Goal: Use online tool/utility: Utilize a website feature to perform a specific function

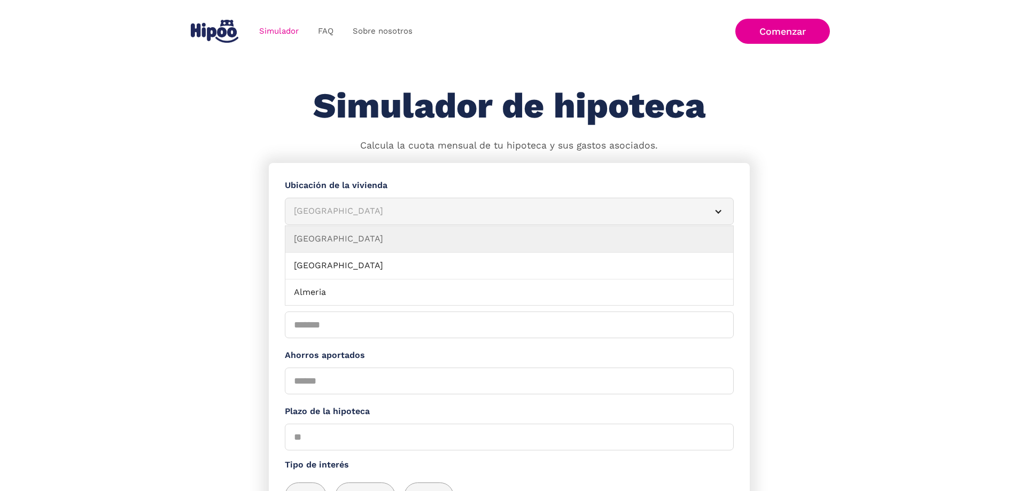
click at [374, 218] on div "[GEOGRAPHIC_DATA]" at bounding box center [496, 211] width 405 height 13
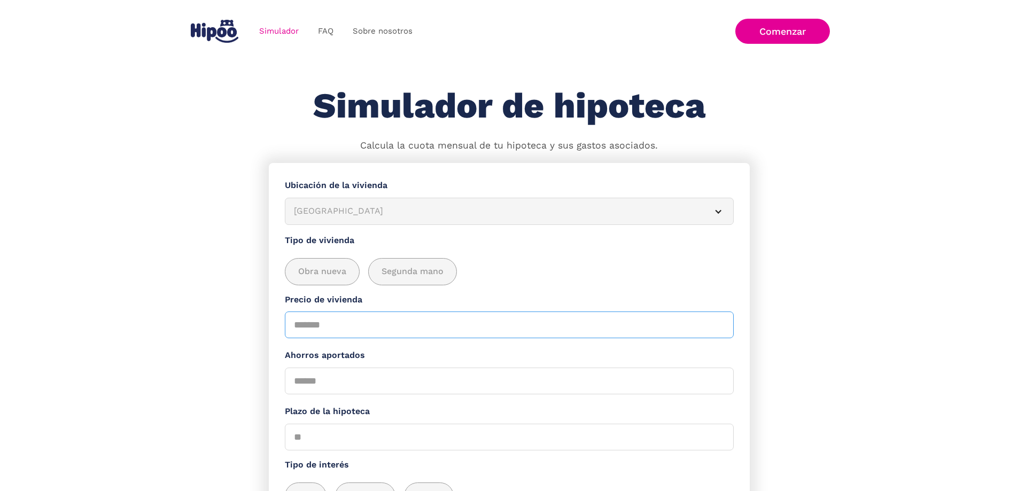
click at [802, 342] on section "**********" at bounding box center [509, 390] width 1018 height 455
click at [435, 285] on div "add_description_here" at bounding box center [413, 272] width 88 height 26
click at [408, 320] on input "Precio de vivienda" at bounding box center [509, 325] width 449 height 27
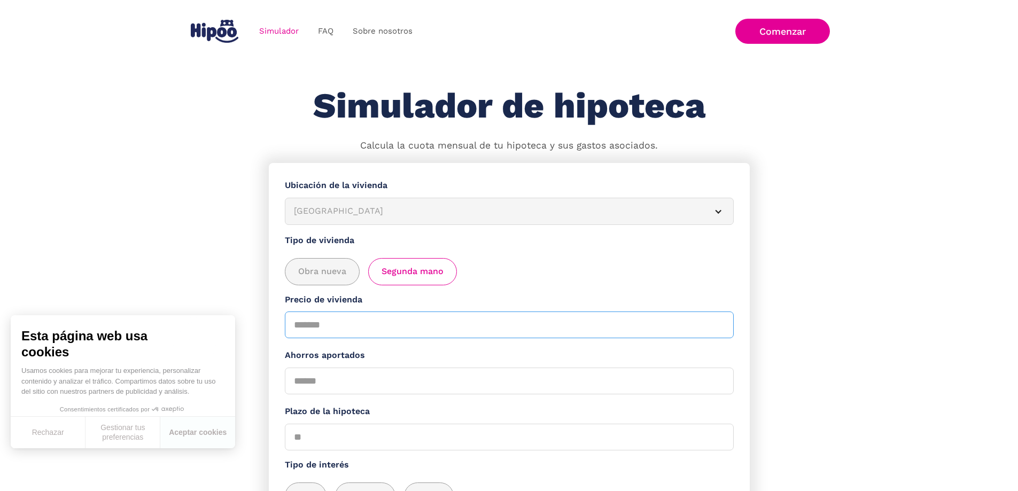
type input "******"
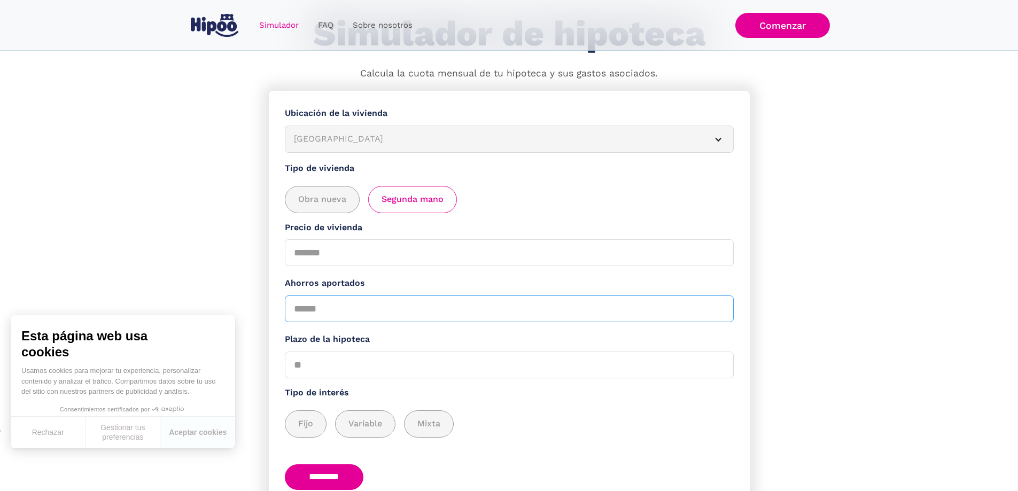
scroll to position [107, 0]
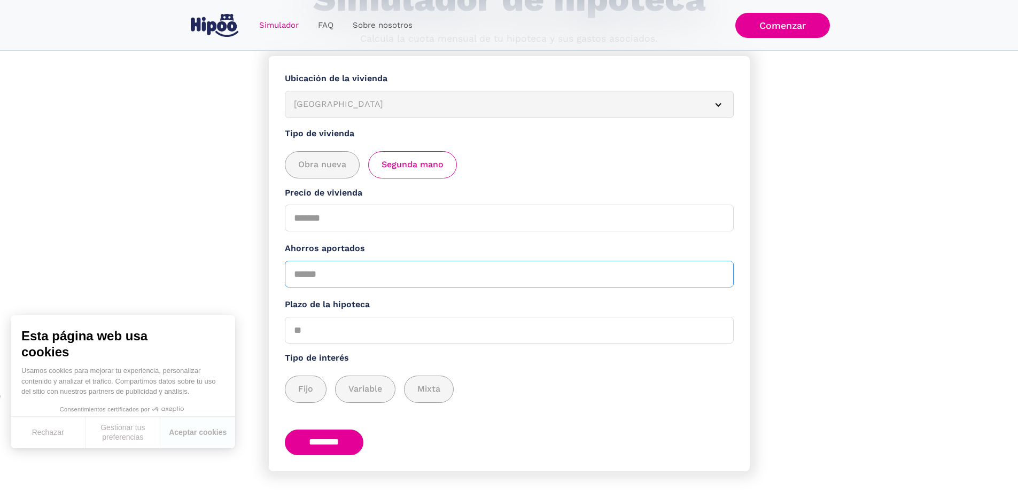
click at [336, 288] on input "Ahorros aportados" at bounding box center [509, 274] width 449 height 27
type input "******"
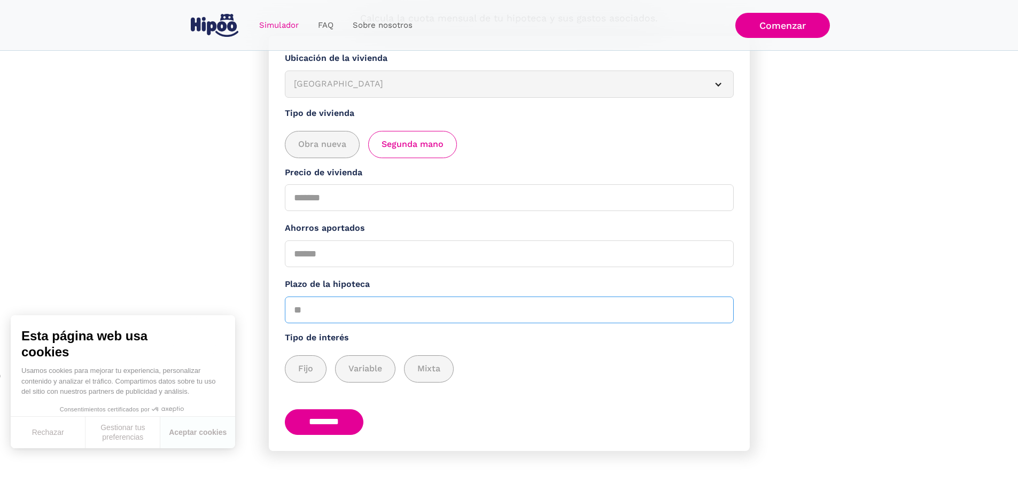
scroll to position [138, 0]
type input "**"
click at [308, 367] on span "Fijo" at bounding box center [305, 368] width 15 height 13
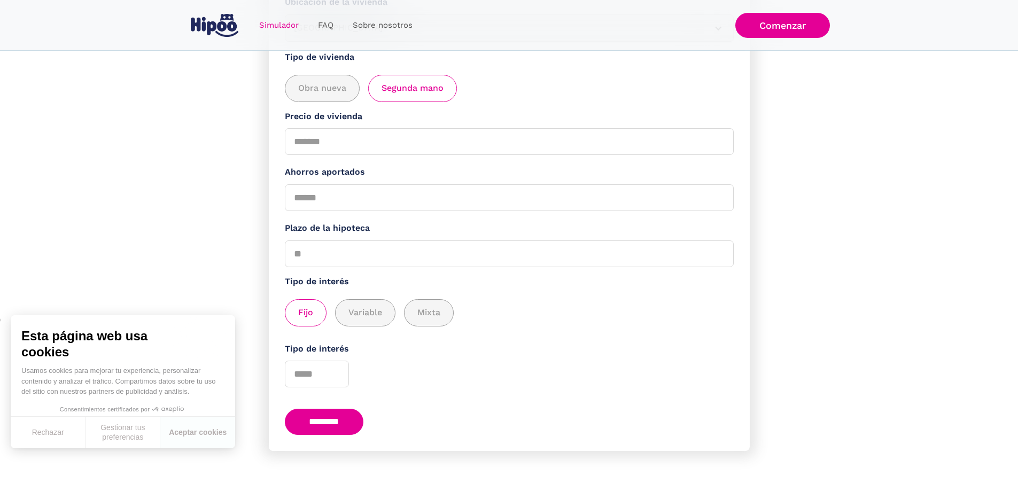
scroll to position [194, 0]
click at [378, 314] on div "add_description_here" at bounding box center [365, 313] width 59 height 26
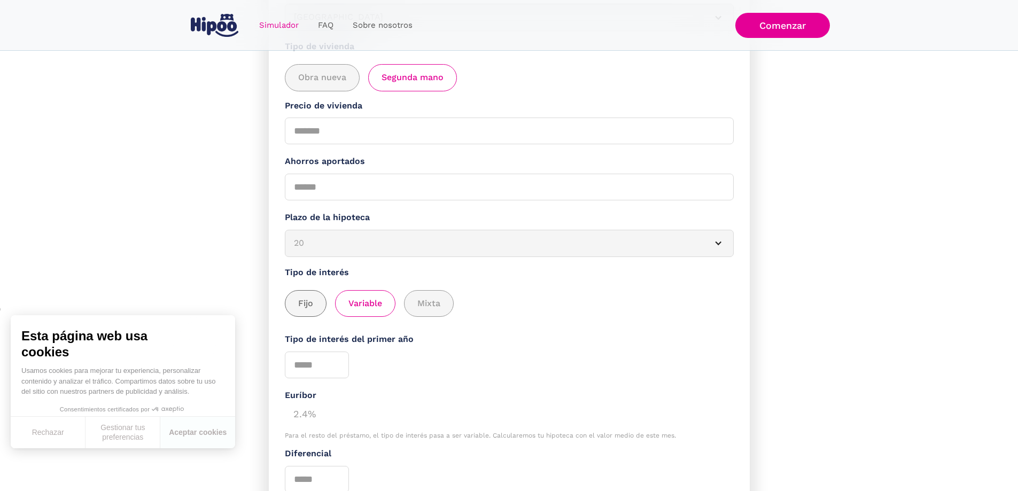
click at [312, 311] on span "Fijo" at bounding box center [305, 303] width 15 height 13
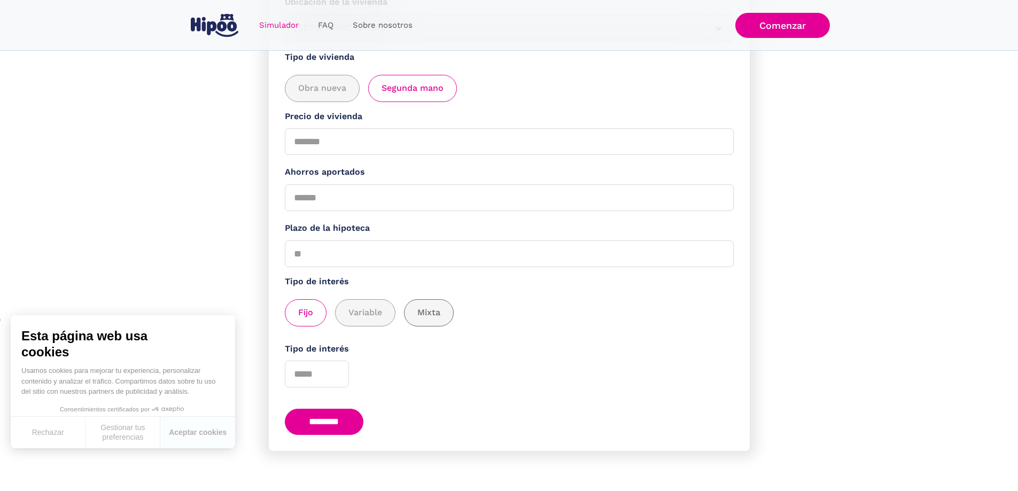
click at [440, 311] on span "Mixta" at bounding box center [428, 312] width 23 height 13
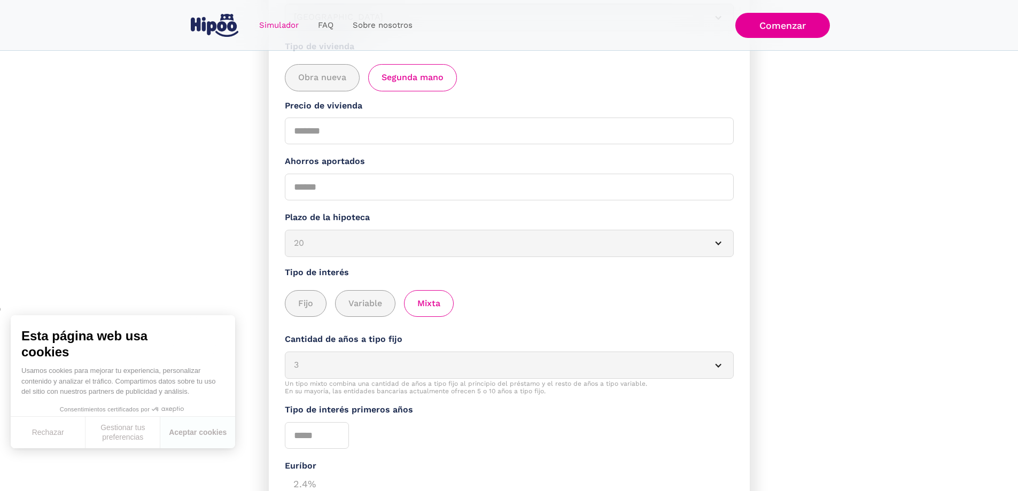
scroll to position [301, 0]
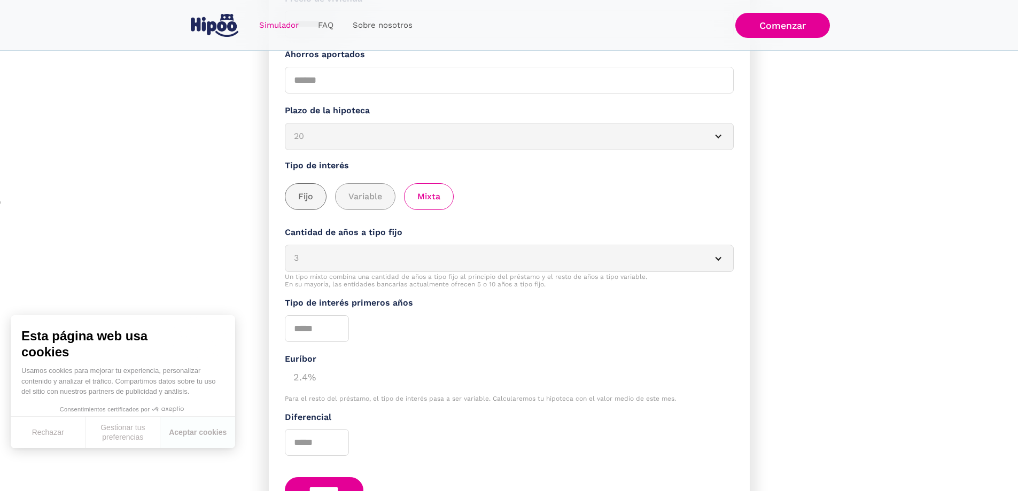
click at [311, 204] on span "Fijo" at bounding box center [305, 196] width 15 height 13
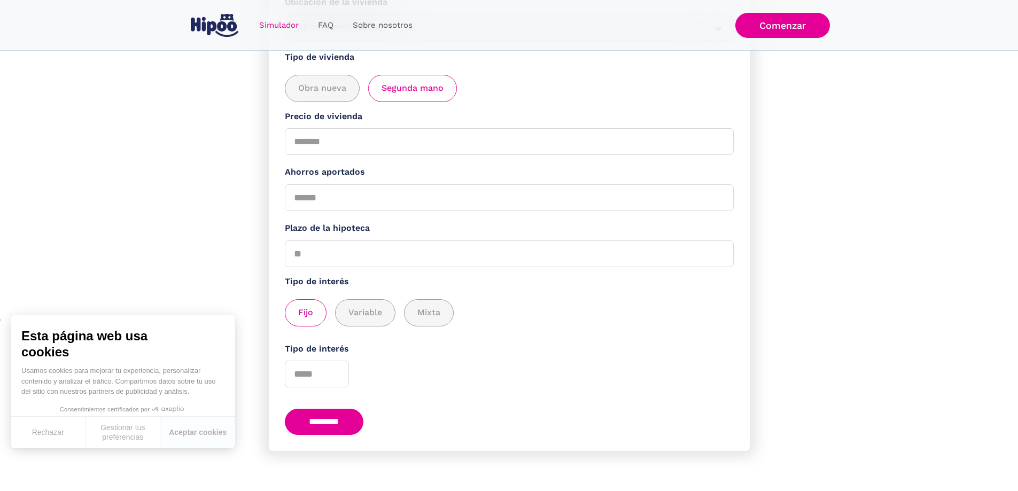
click at [334, 409] on input "********" at bounding box center [324, 422] width 79 height 26
type input "*"
type input "***"
click at [315, 409] on input "********" at bounding box center [324, 422] width 79 height 26
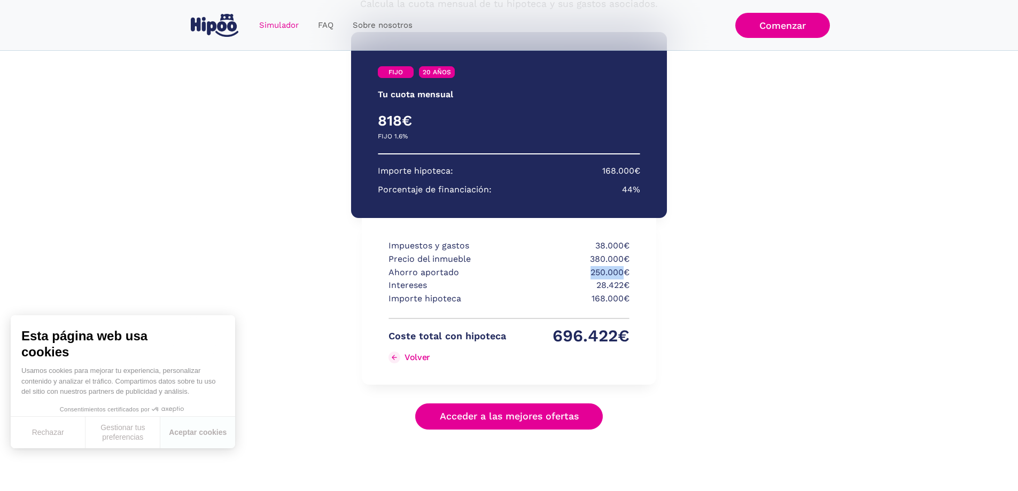
drag, startPoint x: 592, startPoint y: 276, endPoint x: 623, endPoint y: 271, distance: 31.9
click at [623, 271] on p "250.000€" at bounding box center [571, 272] width 118 height 13
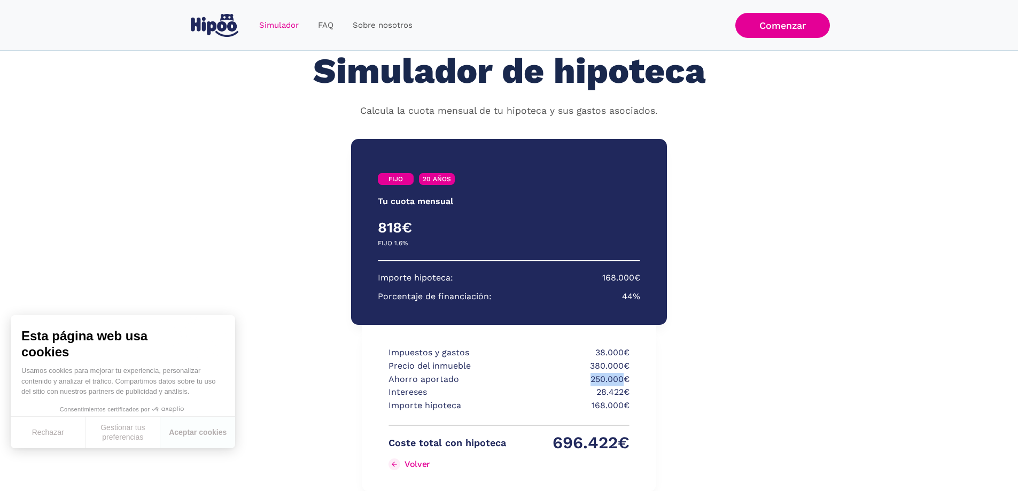
scroll to position [0, 0]
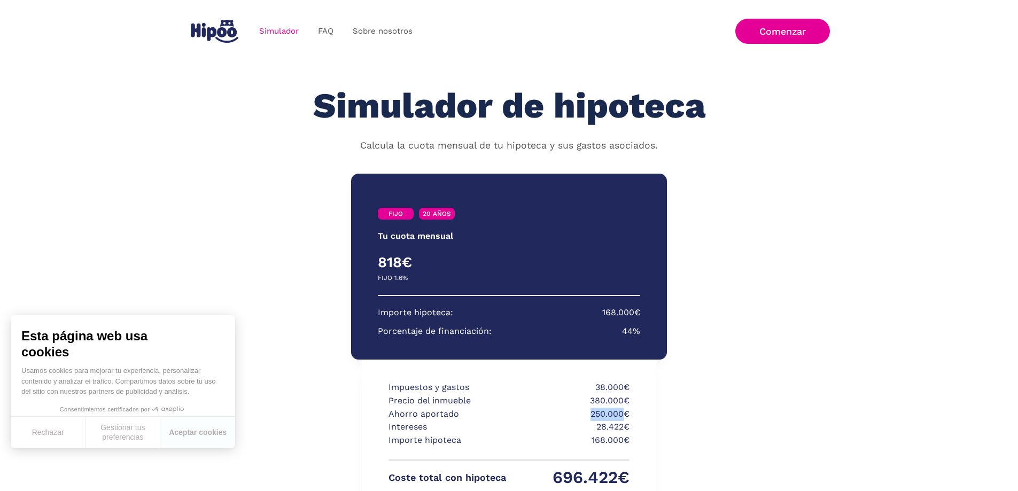
click at [608, 418] on p "250.000€" at bounding box center [571, 414] width 118 height 13
drag, startPoint x: 588, startPoint y: 414, endPoint x: 629, endPoint y: 436, distance: 45.7
click at [629, 436] on div "Impuestos y gastos 38.000€ Precio del inmueble 380.000€ Ahorro aportado 250.000…" at bounding box center [509, 443] width 294 height 167
click at [612, 419] on p "250.000€" at bounding box center [571, 414] width 118 height 13
click at [609, 406] on p "380.000€" at bounding box center [571, 400] width 118 height 13
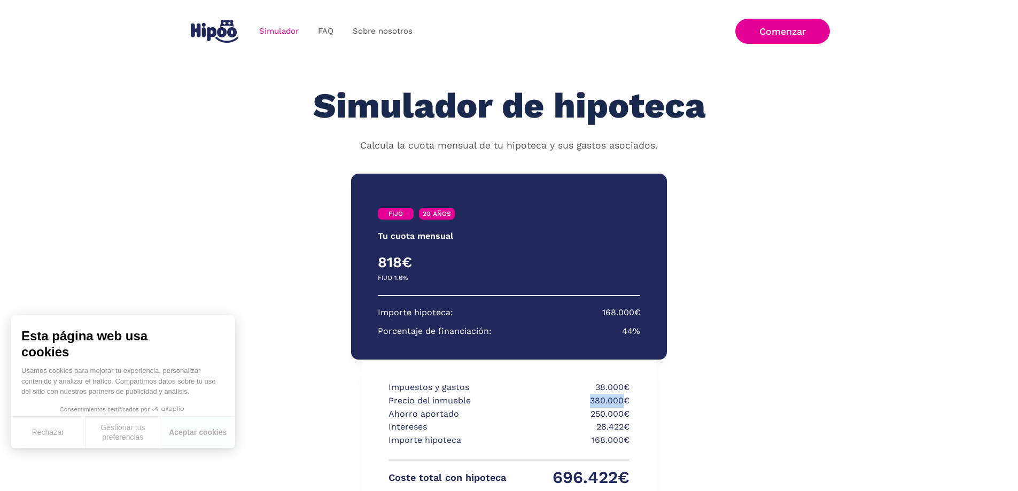
click at [609, 405] on p "380.000€" at bounding box center [571, 400] width 118 height 13
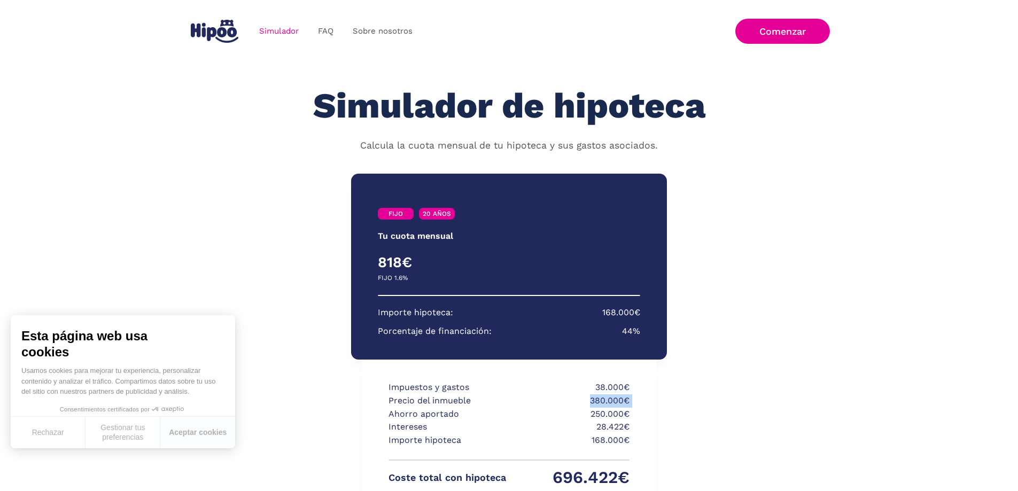
click at [609, 405] on p "380.000€" at bounding box center [571, 400] width 118 height 13
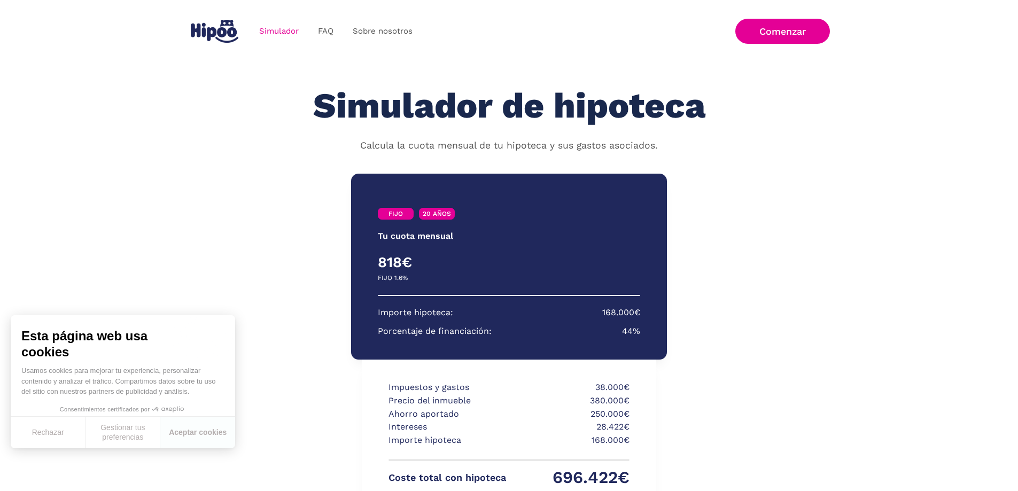
click at [609, 405] on p "380.000€" at bounding box center [571, 400] width 118 height 13
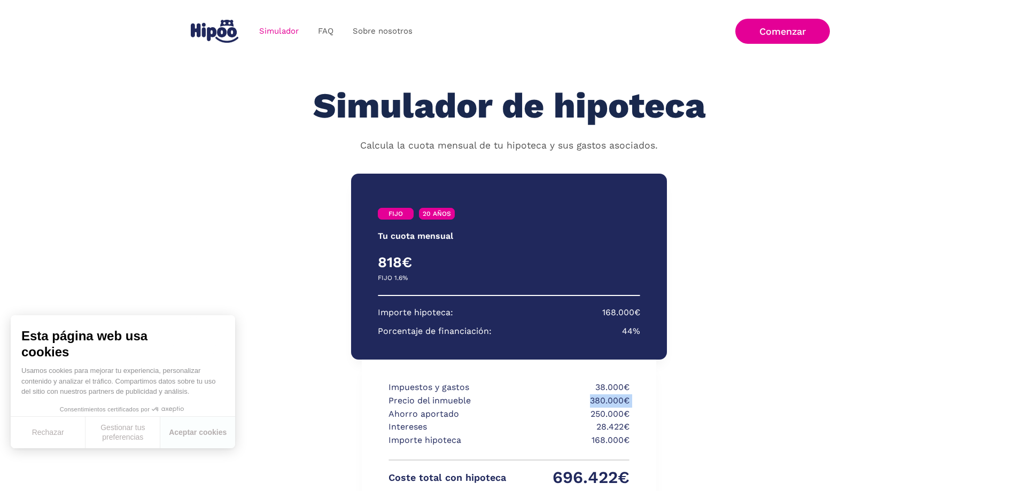
click at [609, 405] on p "380.000€" at bounding box center [571, 400] width 118 height 13
click at [610, 335] on section "Importe hipoteca: 168.000€ Porcentaje de financiación: 44%" at bounding box center [509, 322] width 262 height 32
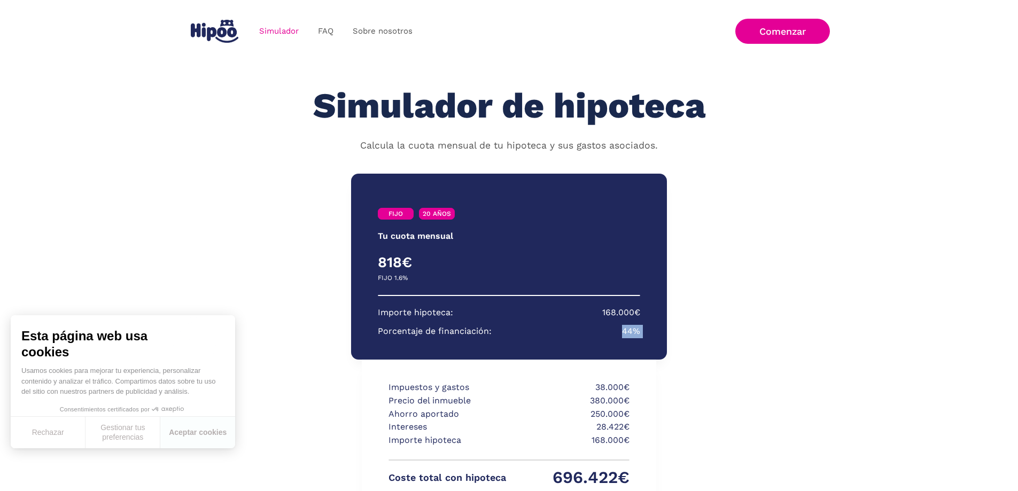
click at [610, 335] on section "Importe hipoteca: 168.000€ Porcentaje de financiación: 44%" at bounding box center [509, 322] width 262 height 32
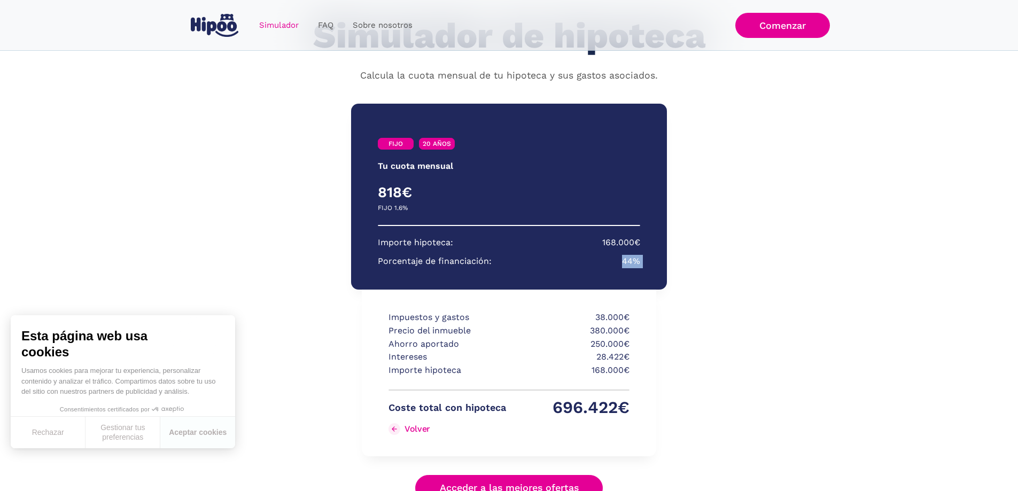
scroll to position [142, 0]
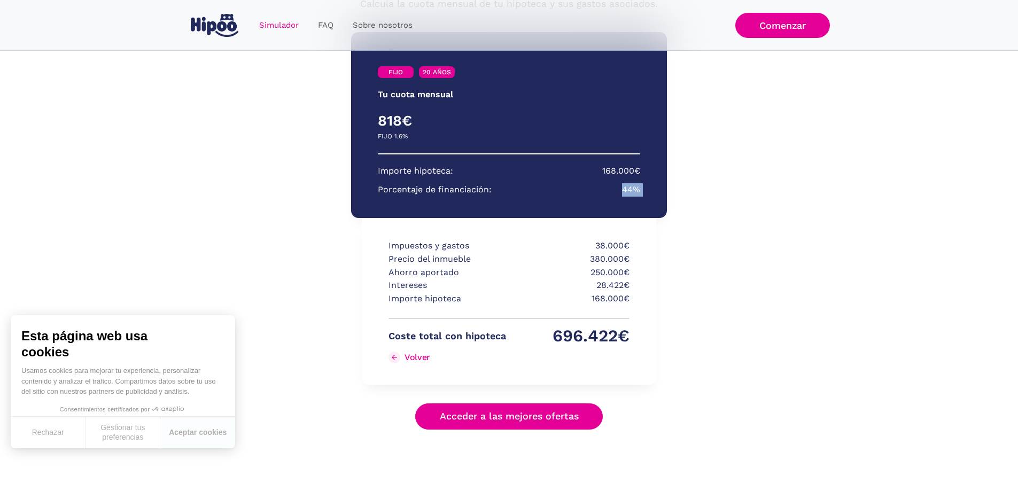
click at [600, 342] on p "696.422€" at bounding box center [571, 336] width 118 height 13
click at [418, 358] on div "Volver" at bounding box center [426, 357] width 26 height 10
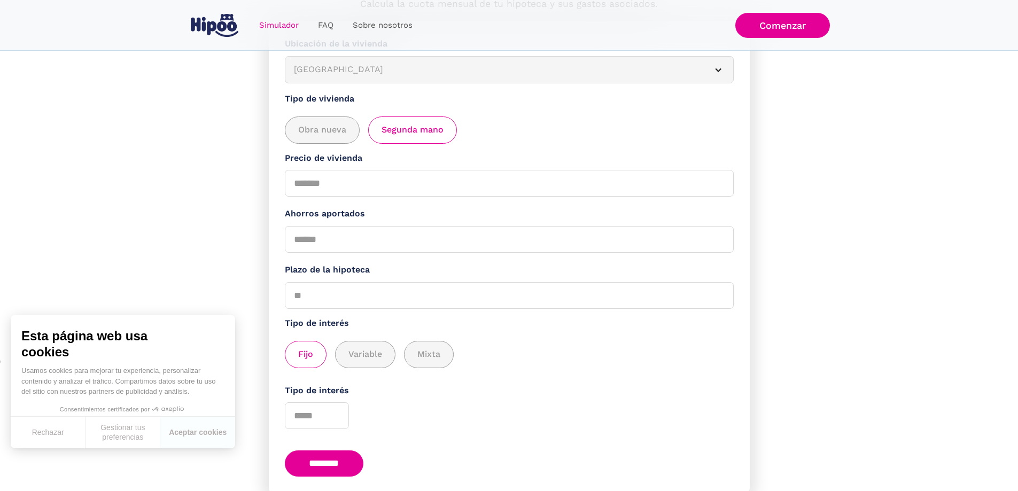
scroll to position [194, 0]
